Goal: Information Seeking & Learning: Learn about a topic

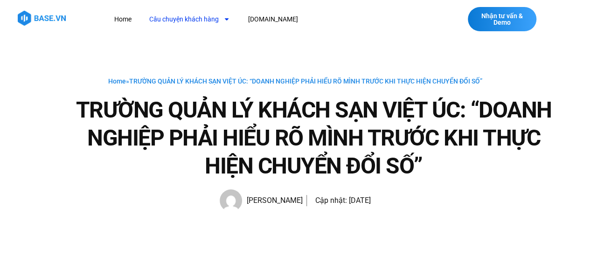
click at [187, 18] on link "Câu chuyện khách hàng" at bounding box center [189, 19] width 95 height 17
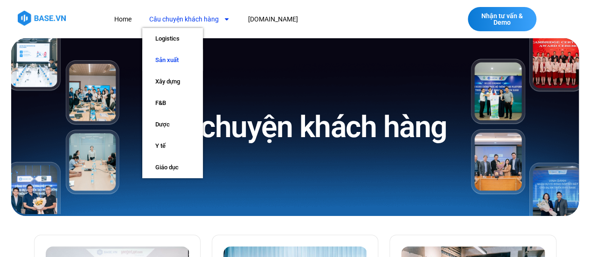
click at [168, 57] on link "Sản xuất" at bounding box center [172, 59] width 61 height 21
